Goal: Information Seeking & Learning: Learn about a topic

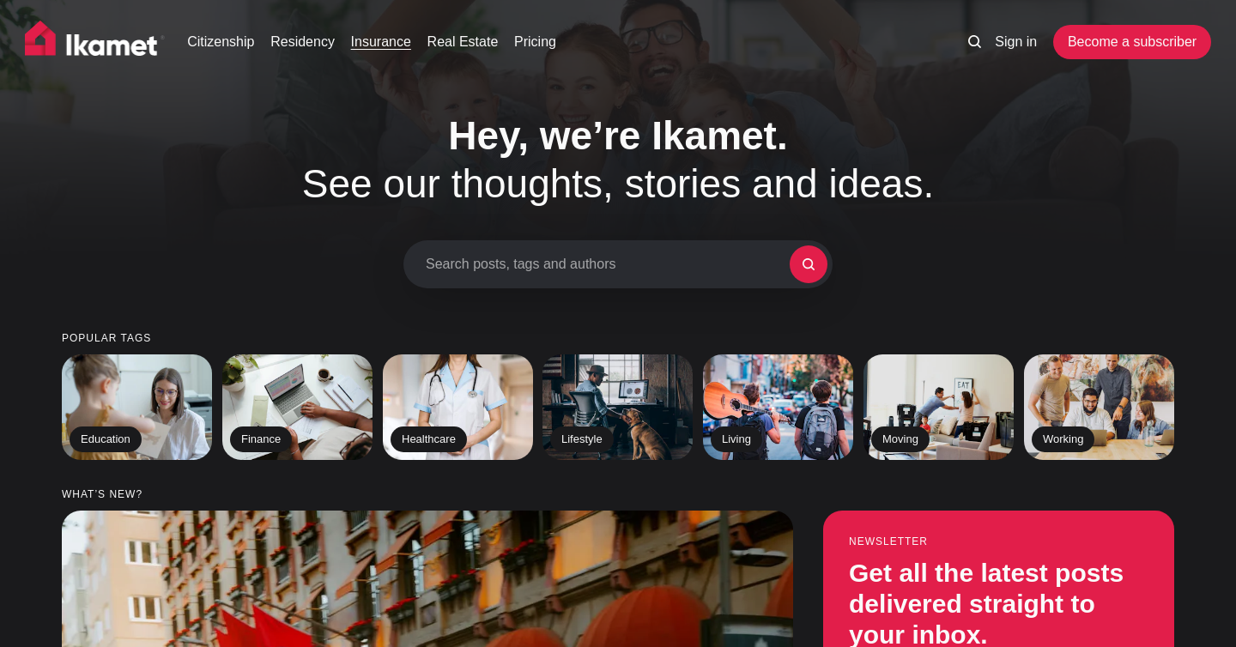
click at [388, 45] on link "Insurance" at bounding box center [381, 42] width 60 height 21
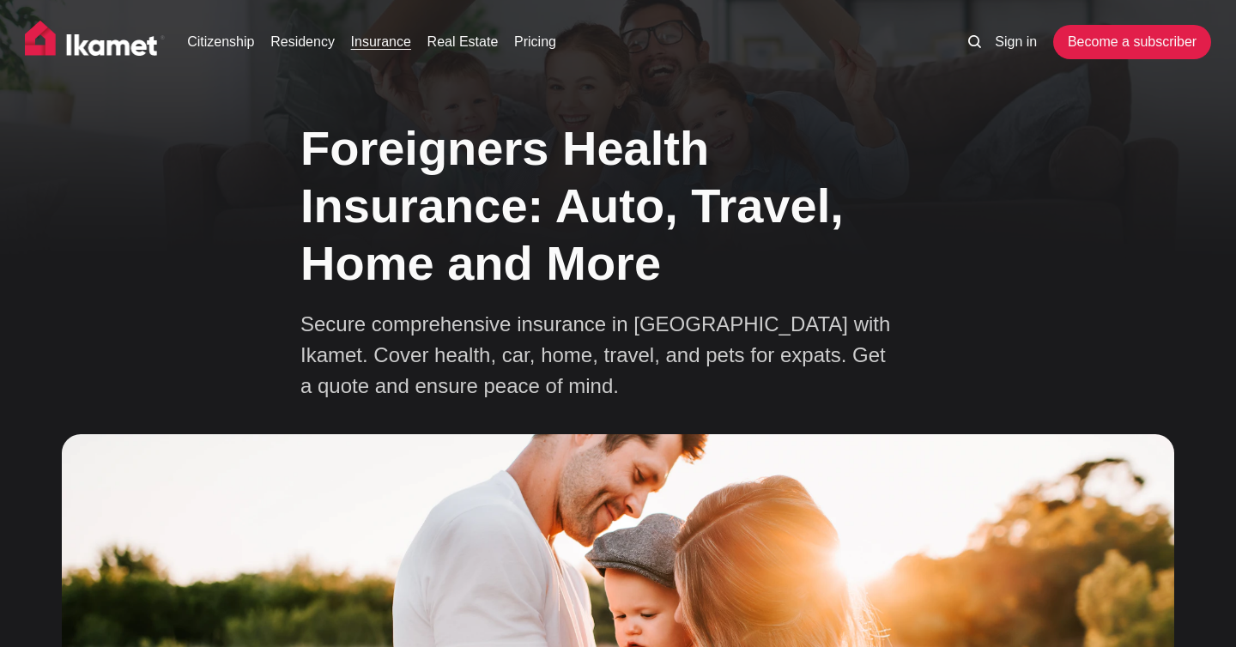
click at [91, 49] on img at bounding box center [95, 42] width 141 height 43
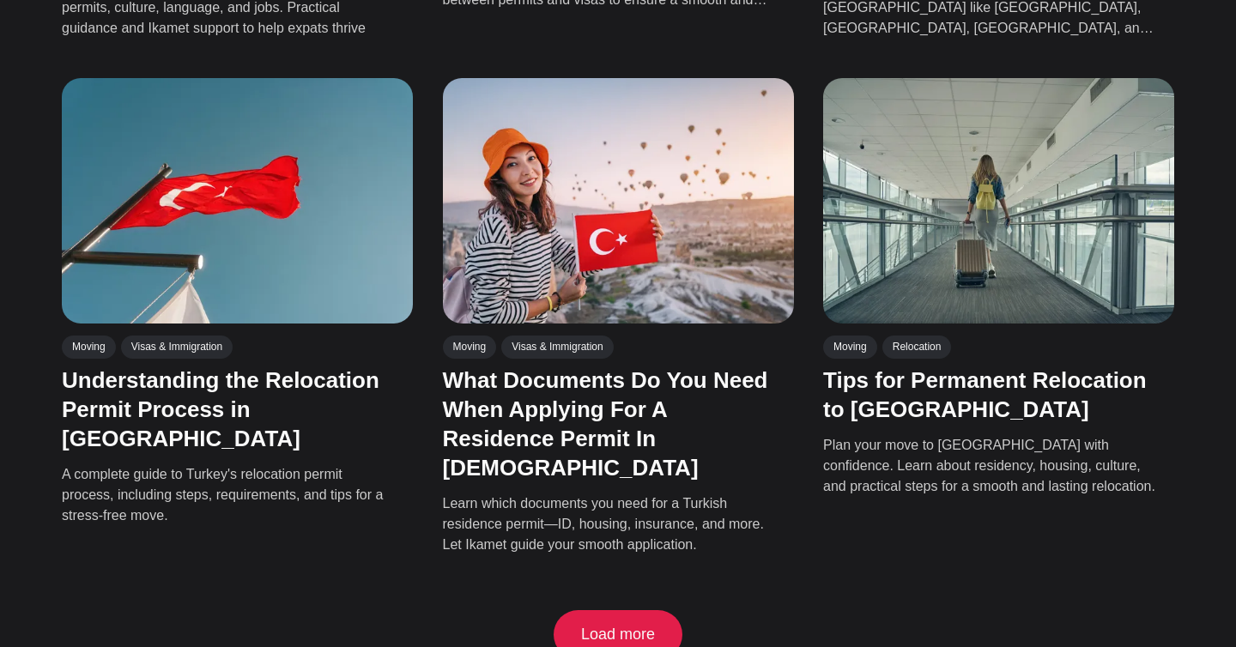
scroll to position [2769, 0]
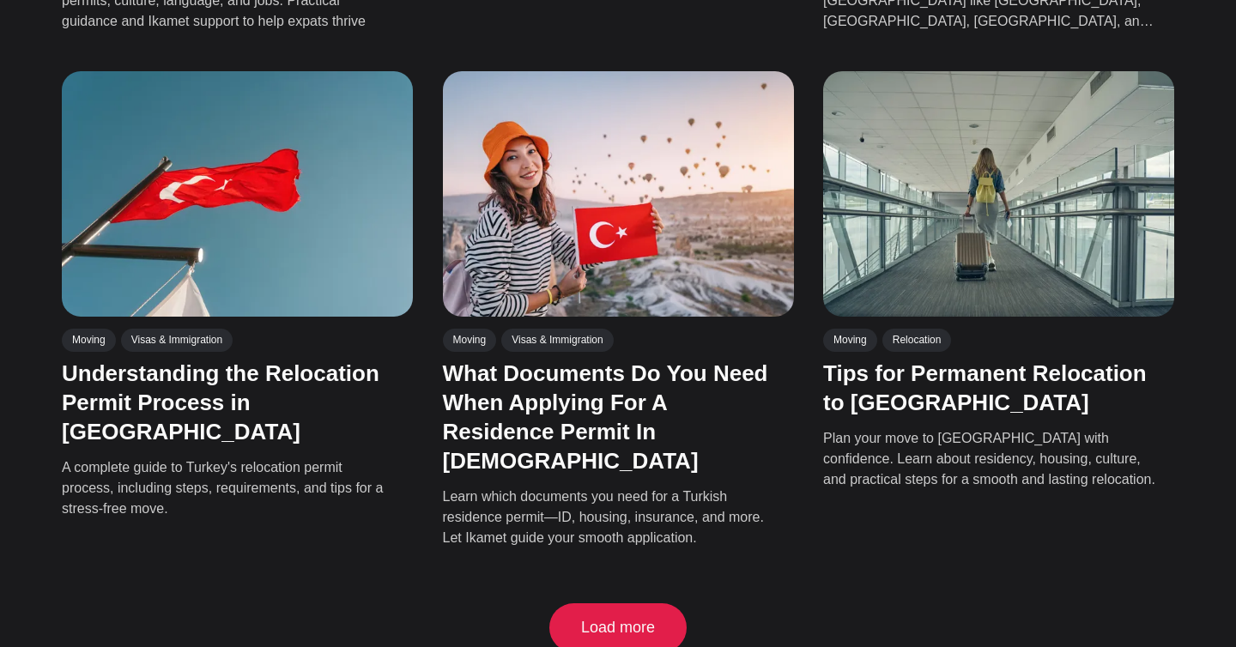
click at [627, 604] on button "Load more" at bounding box center [619, 629] width 130 height 50
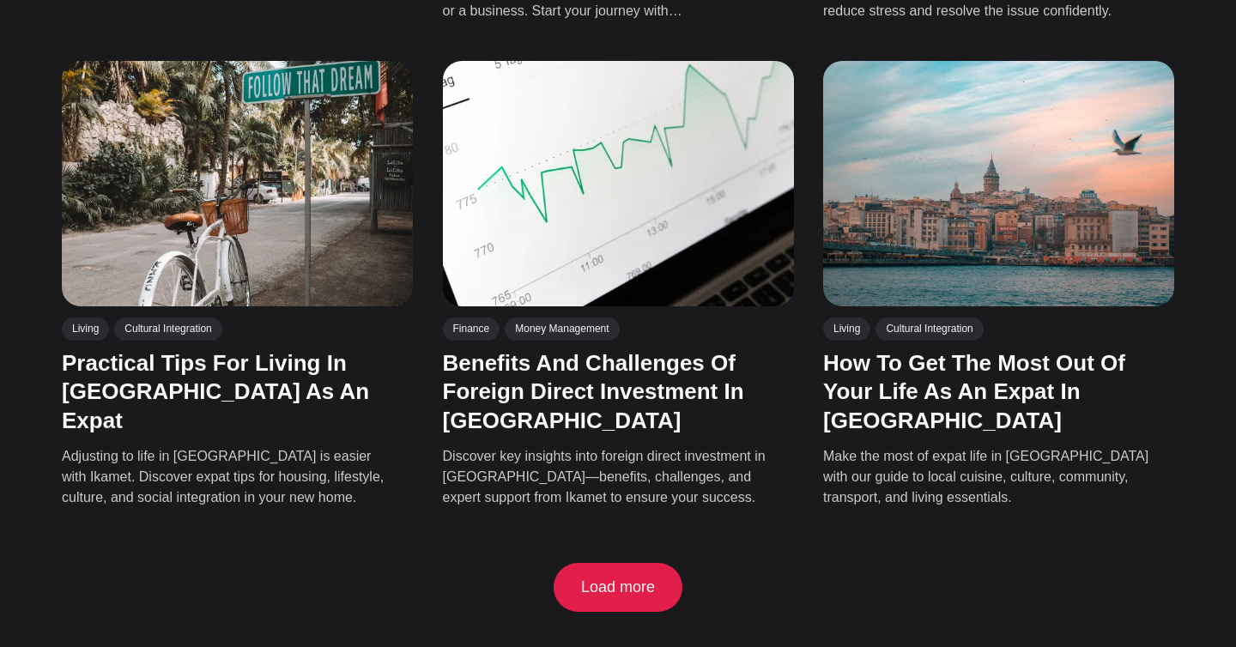
scroll to position [4276, 0]
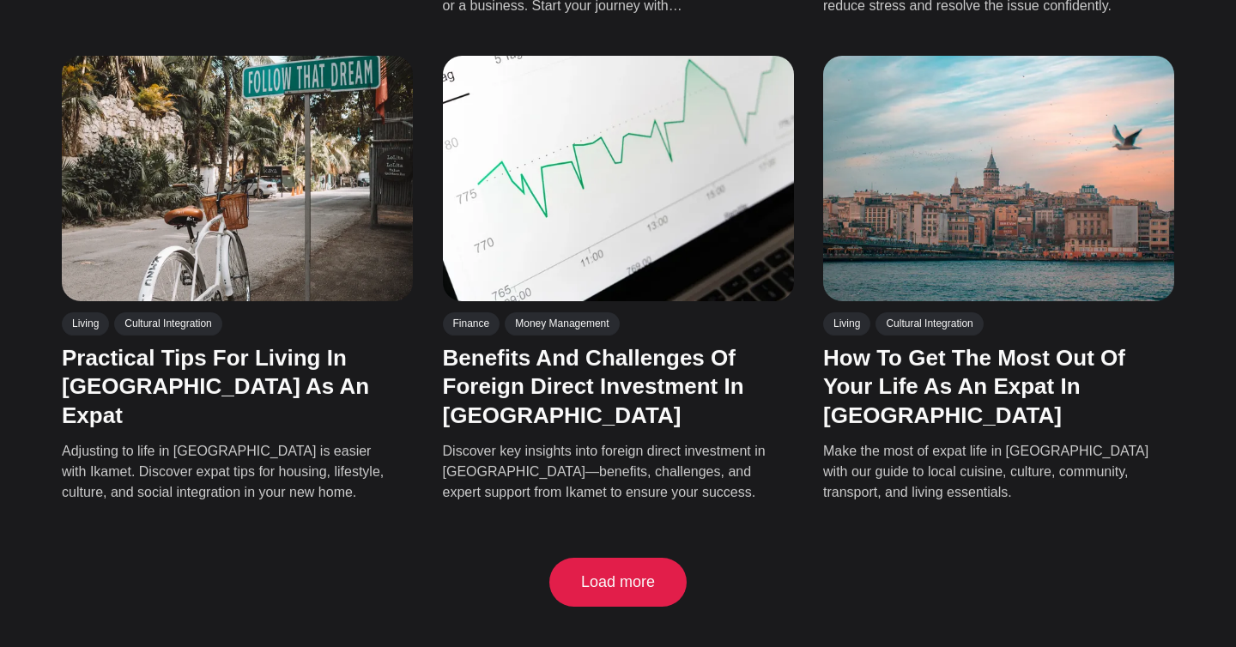
click at [636, 558] on button "Load more" at bounding box center [619, 583] width 130 height 50
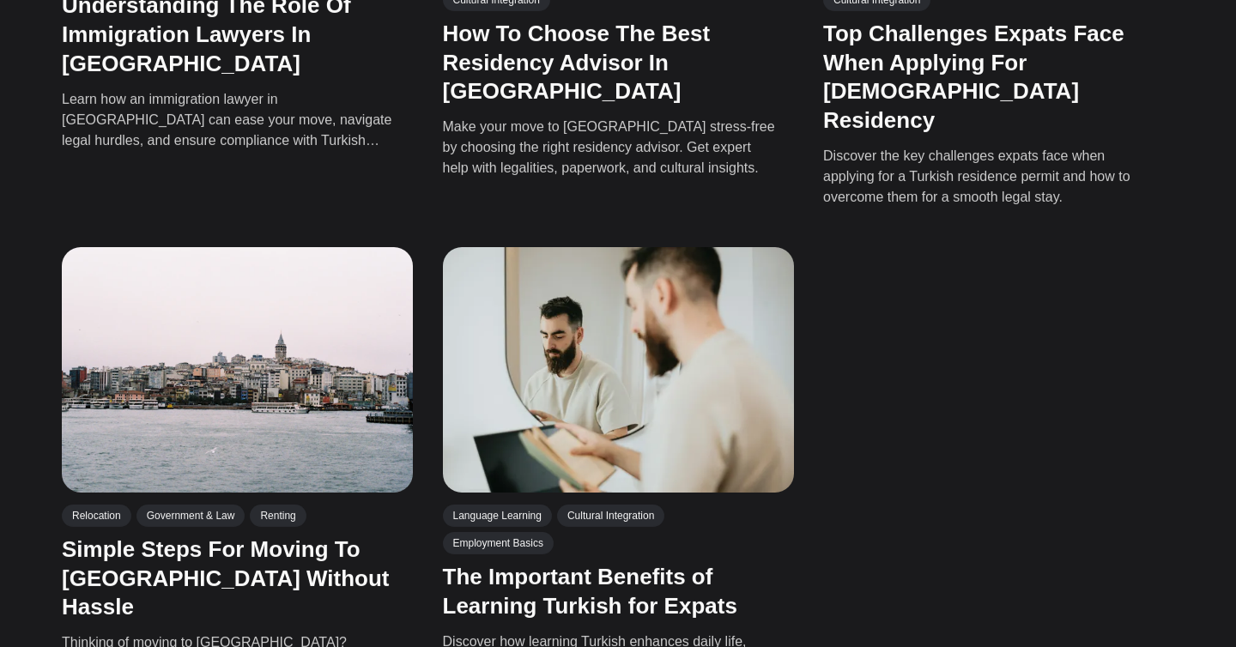
scroll to position [5606, 0]
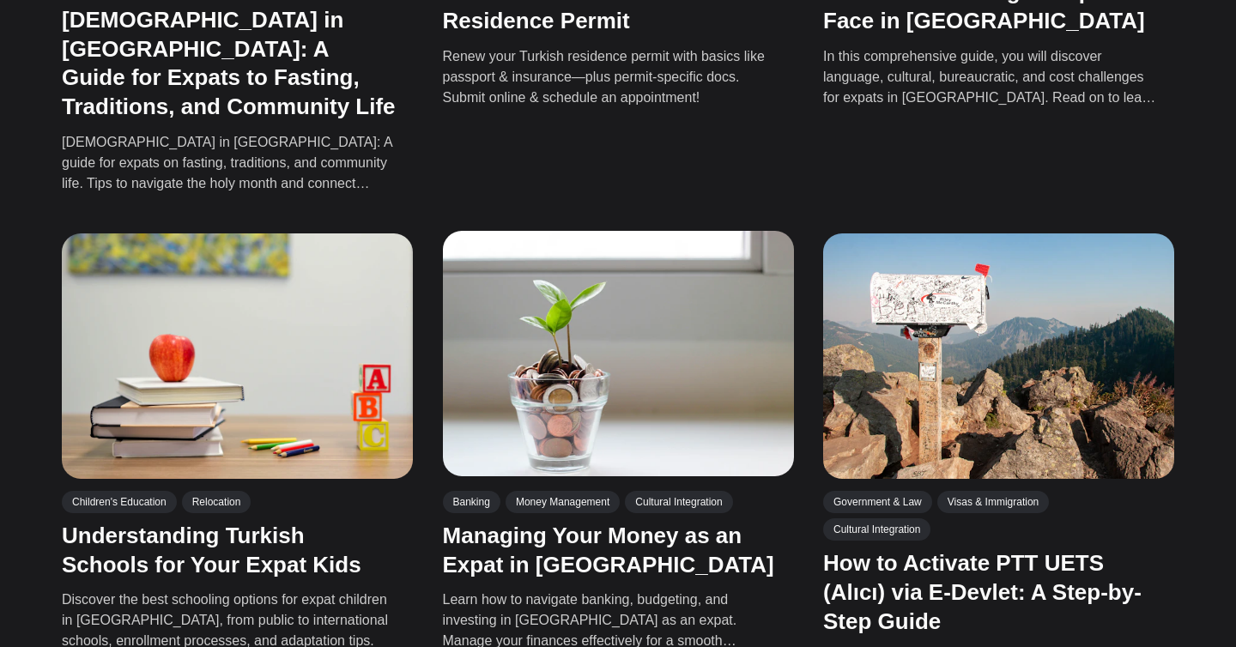
scroll to position [7138, 0]
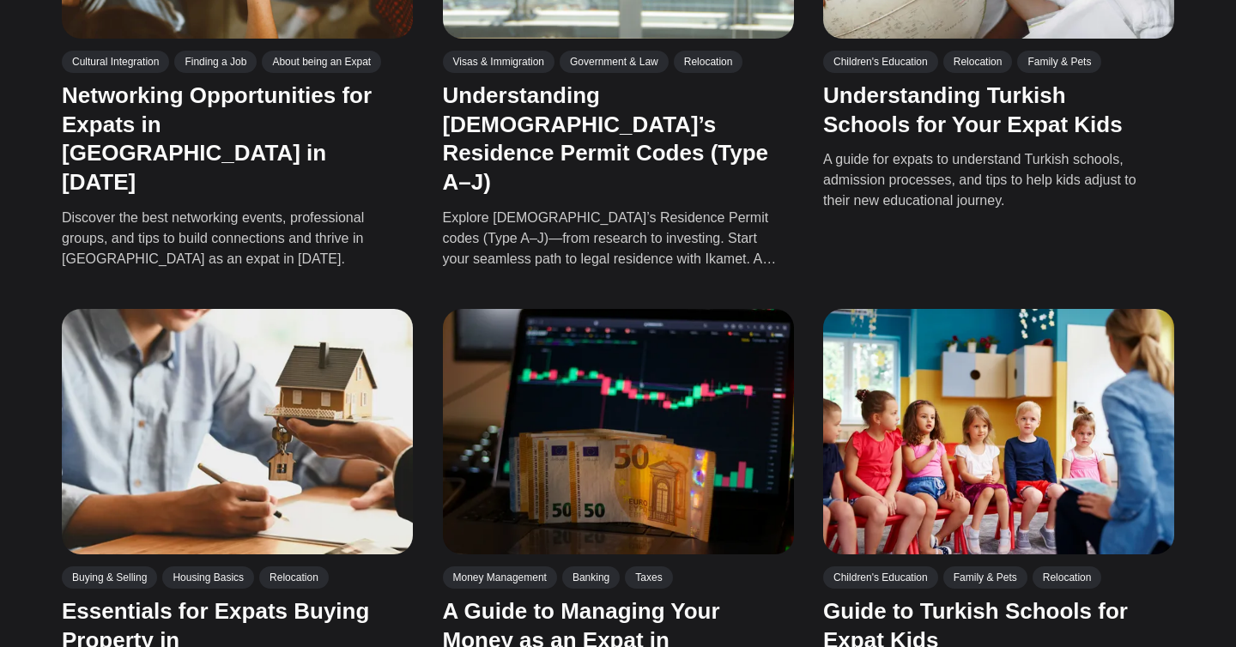
scroll to position [8608, 0]
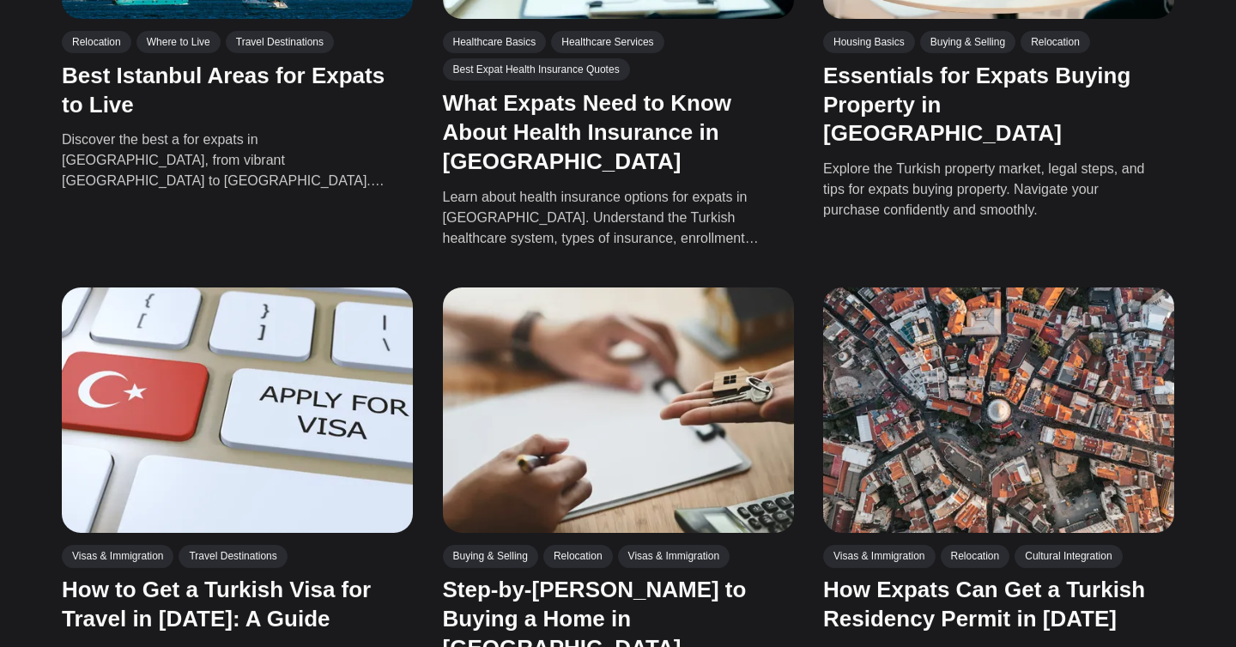
scroll to position [10146, 0]
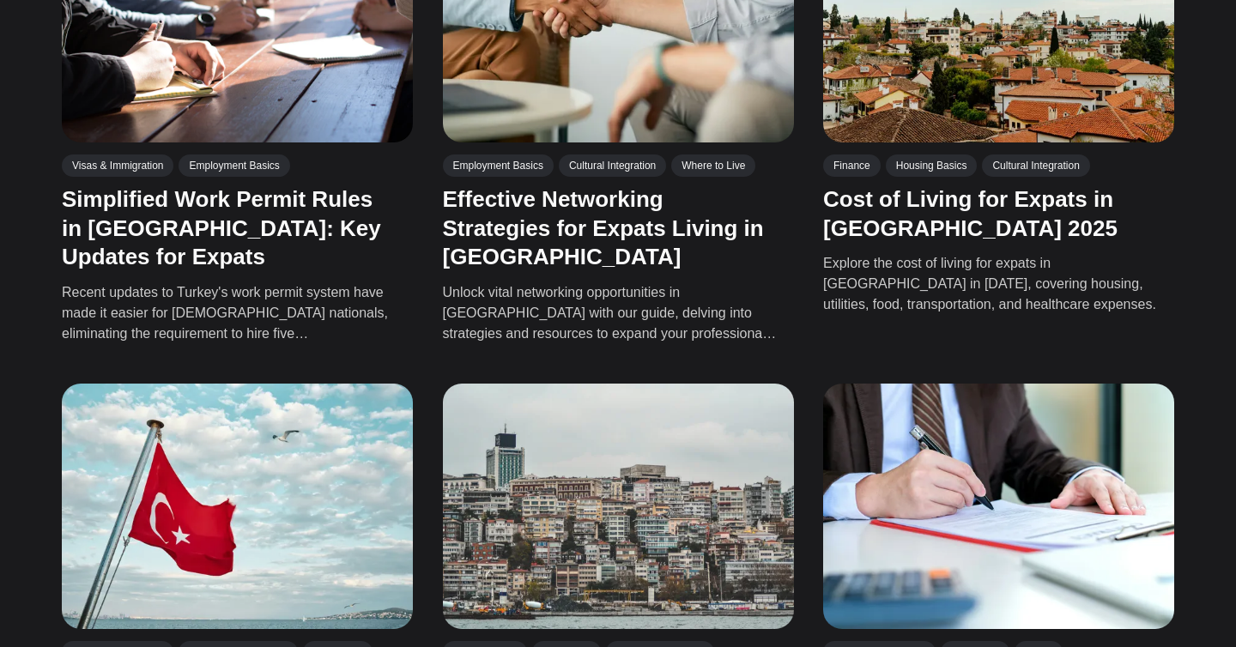
scroll to position [11536, 0]
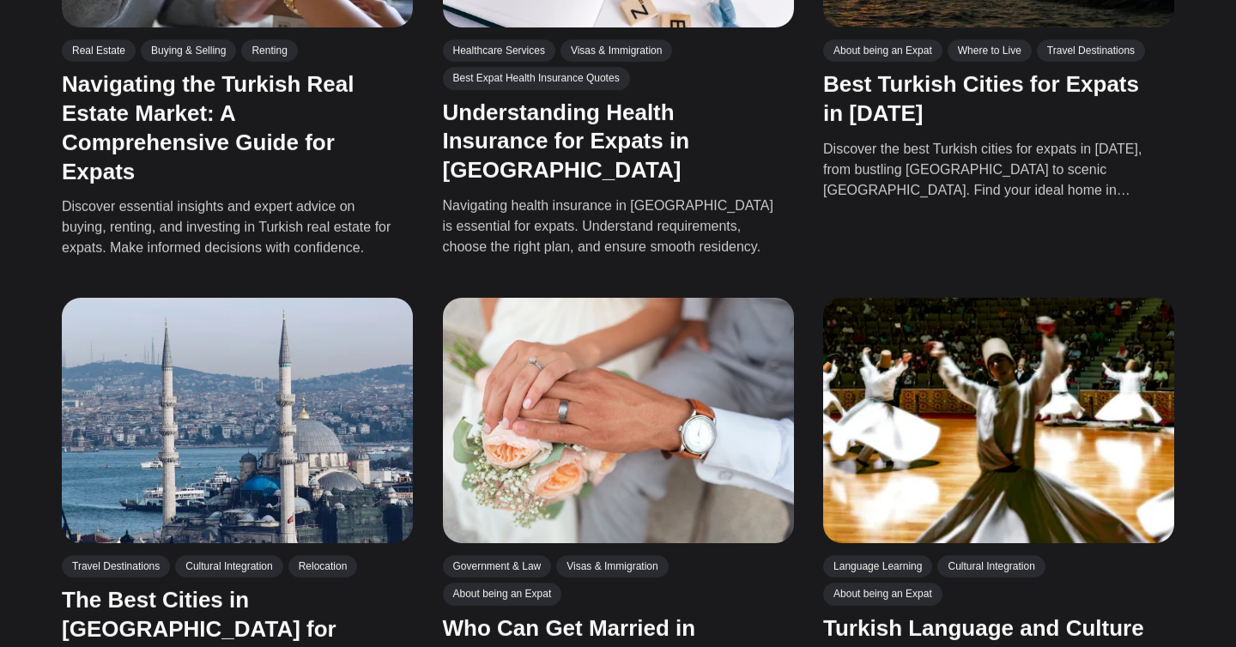
scroll to position [13155, 0]
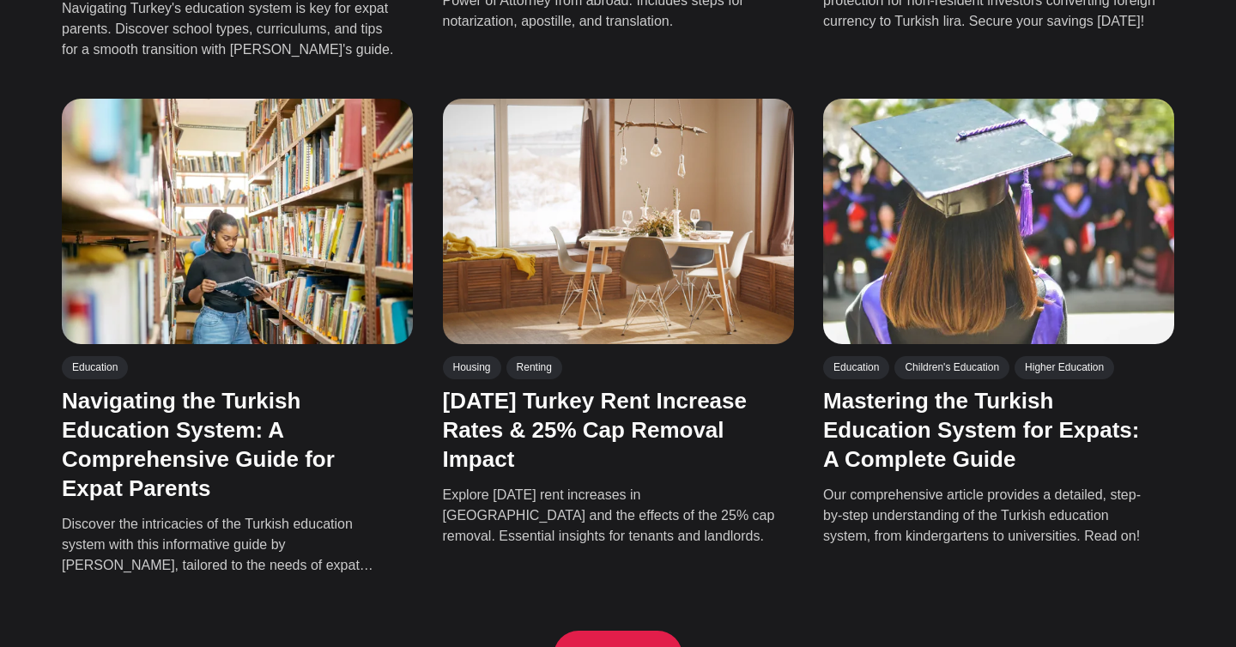
scroll to position [14963, 0]
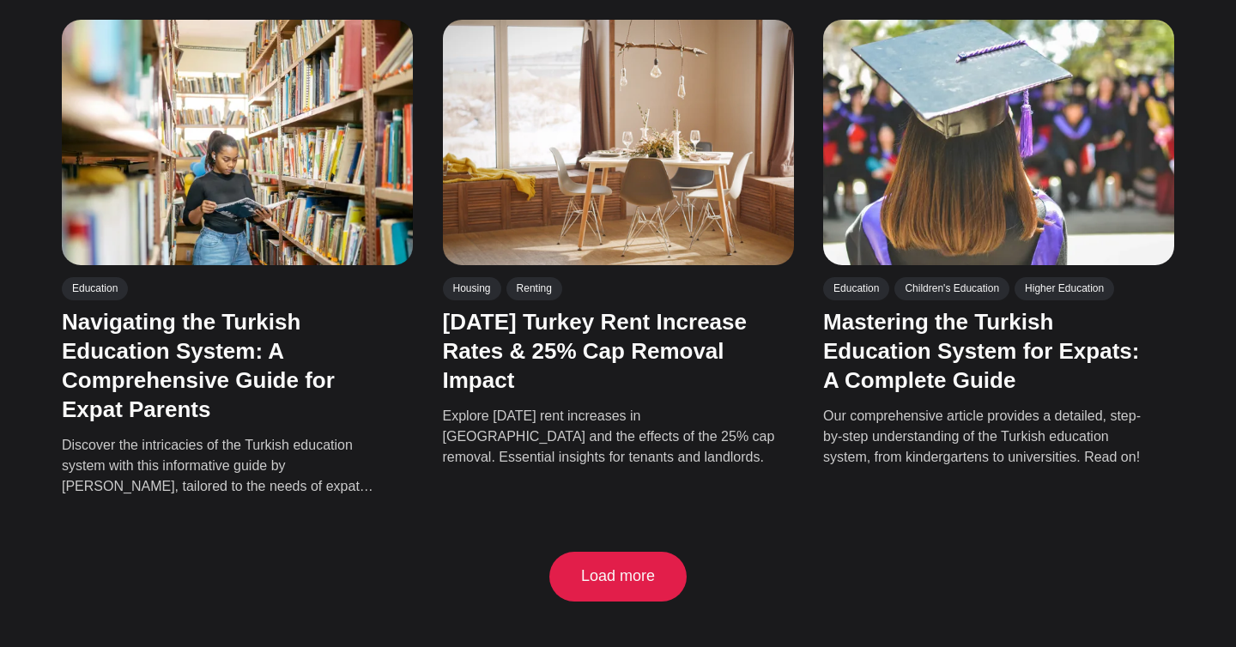
click at [624, 552] on button "Load more" at bounding box center [619, 577] width 130 height 50
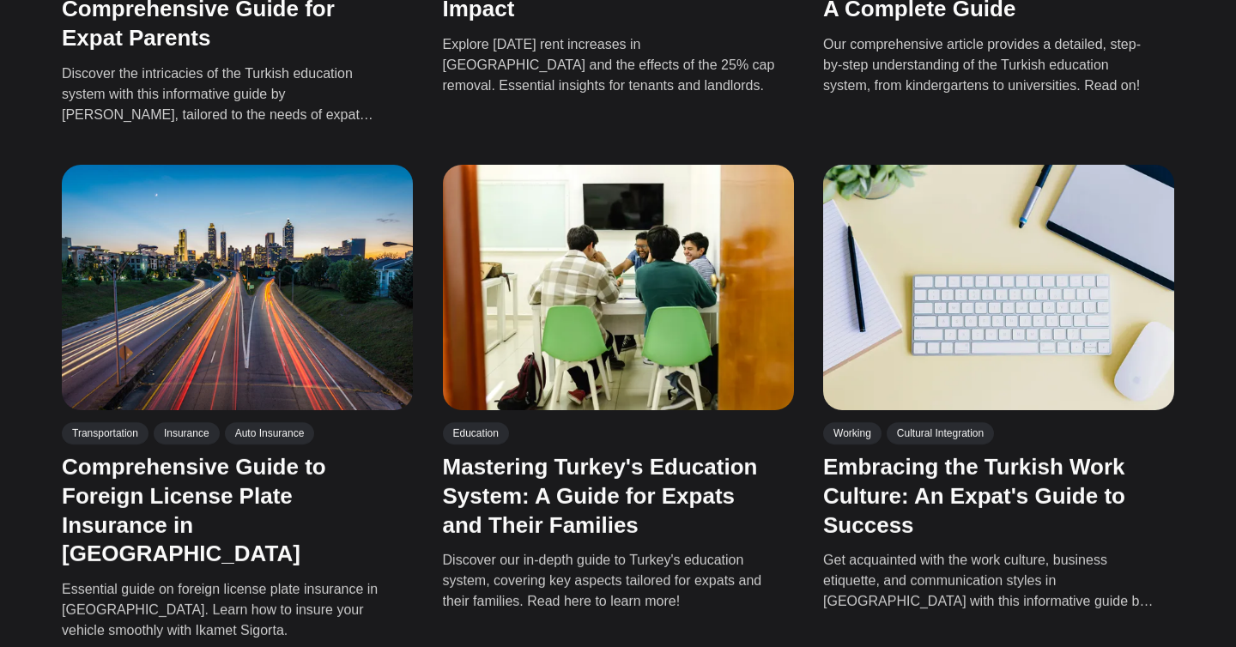
scroll to position [15294, 0]
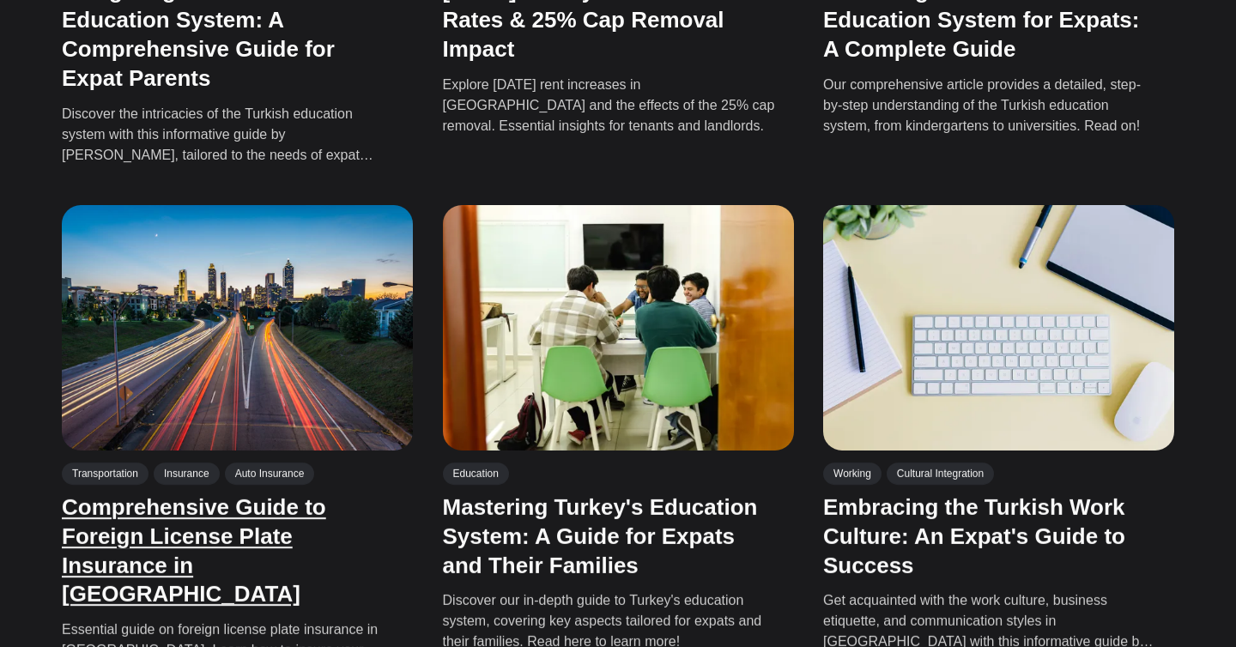
click at [179, 495] on link "Comprehensive Guide to Foreign License Plate Insurance in Turkey" at bounding box center [194, 551] width 264 height 112
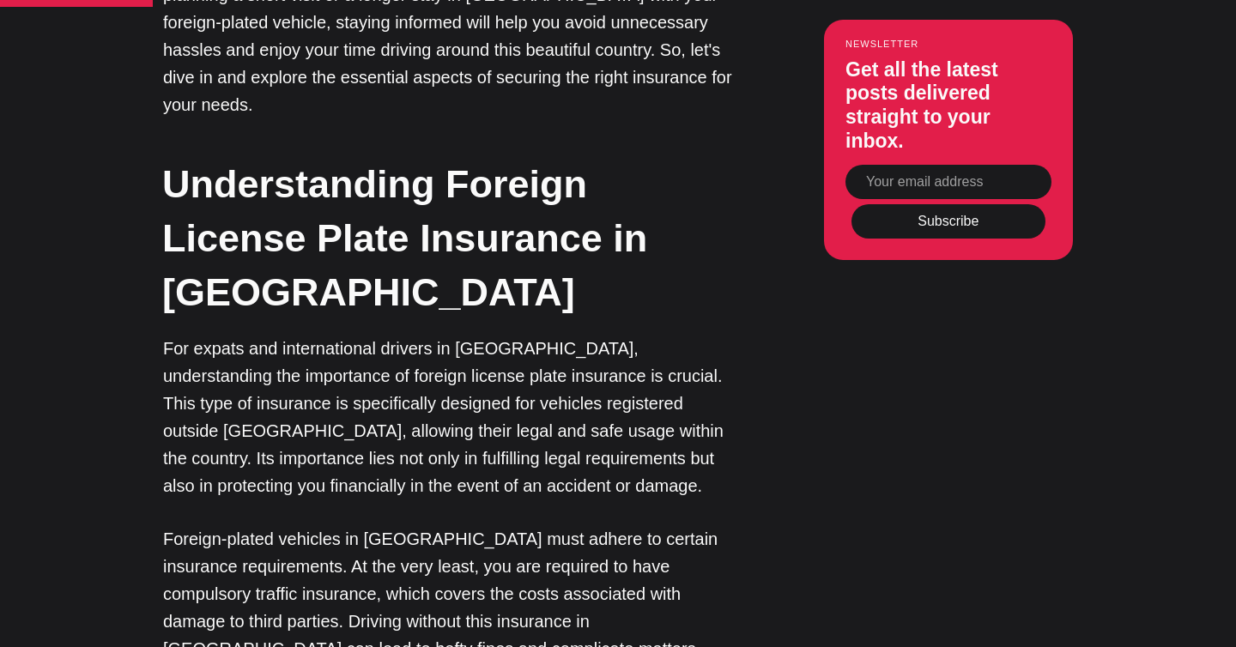
scroll to position [1647, 0]
